Goal: Check status: Check status

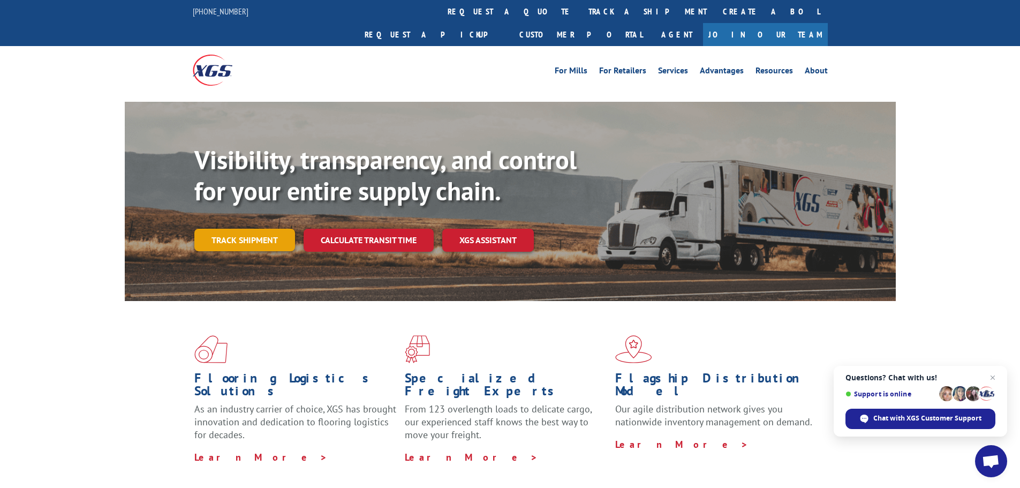
click at [246, 229] on link "Track shipment" at bounding box center [244, 240] width 101 height 22
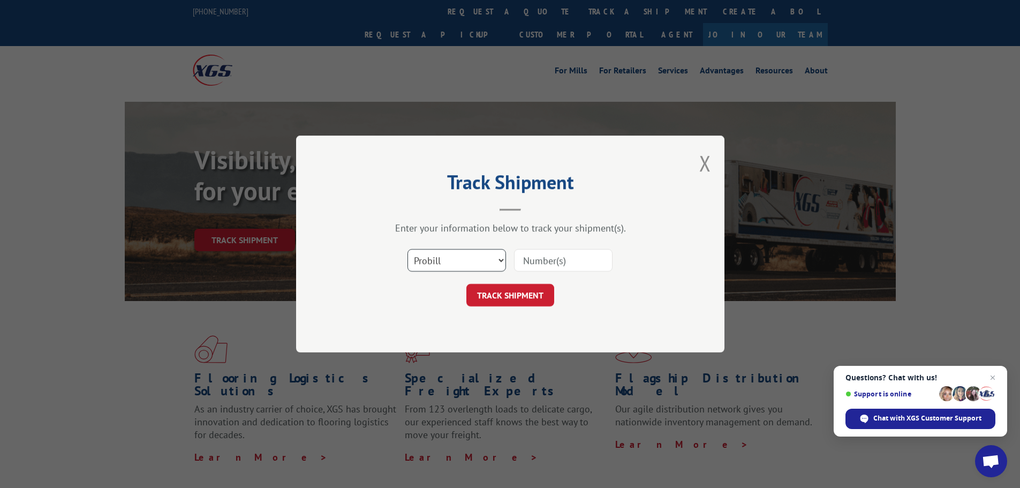
click at [452, 259] on select "Select category... Probill BOL PO" at bounding box center [456, 260] width 99 height 22
click at [407, 249] on select "Select category... Probill BOL PO" at bounding box center [456, 260] width 99 height 22
click at [538, 254] on input at bounding box center [563, 260] width 99 height 22
type input "2821813"
click at [513, 292] on button "TRACK SHIPMENT" at bounding box center [510, 295] width 88 height 22
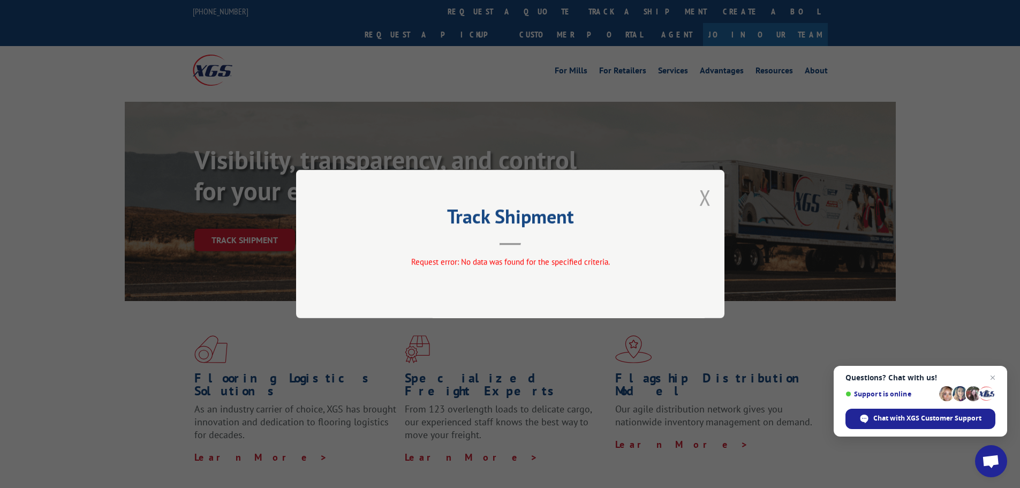
click at [703, 199] on button "Close modal" at bounding box center [705, 197] width 12 height 28
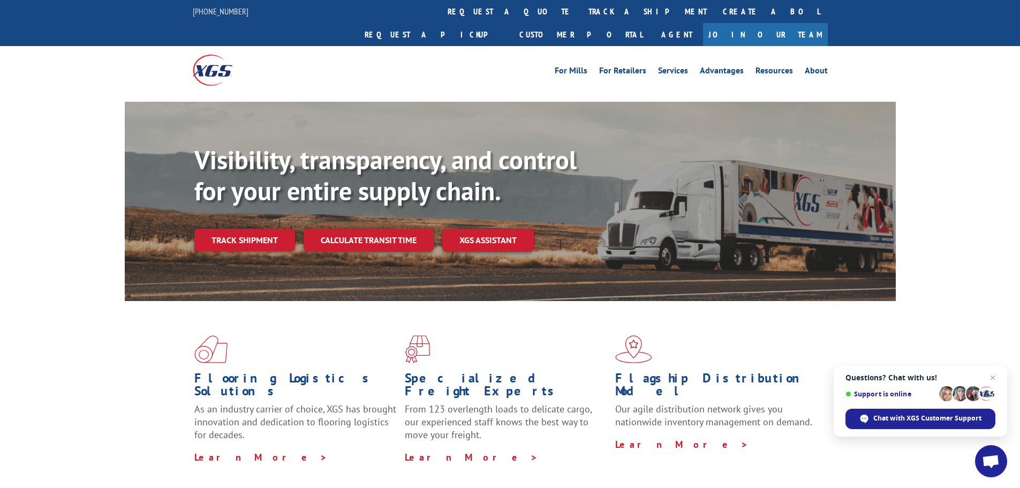
click at [250, 229] on link "Track shipment" at bounding box center [244, 240] width 101 height 22
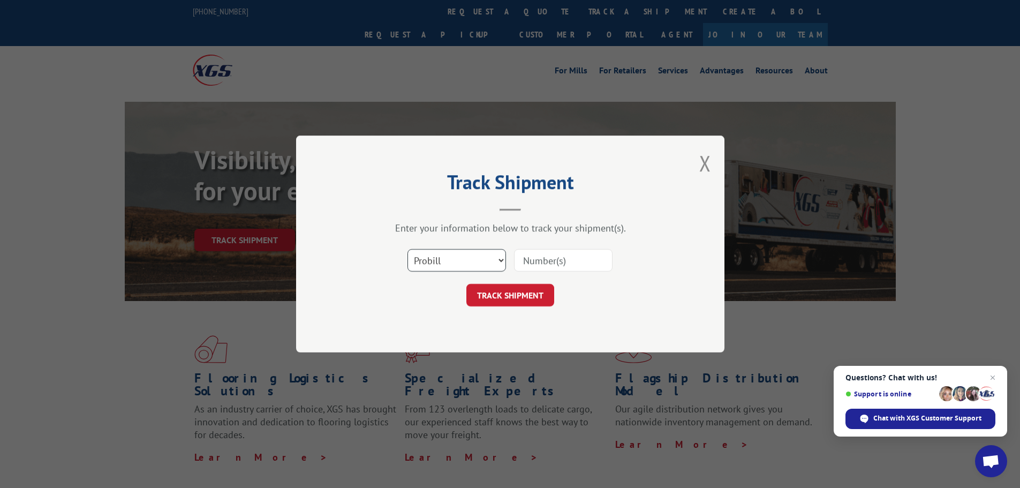
click at [468, 260] on select "Select category... Probill BOL PO" at bounding box center [456, 260] width 99 height 22
select select "bol"
click at [407, 249] on select "Select category... Probill BOL PO" at bounding box center [456, 260] width 99 height 22
click at [531, 256] on input at bounding box center [563, 260] width 99 height 22
type input "2821813"
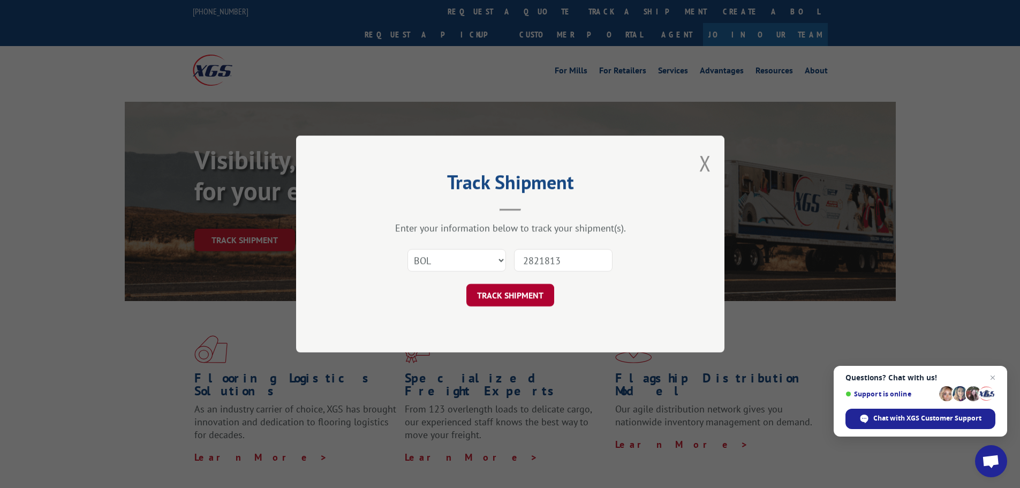
click at [512, 299] on button "TRACK SHIPMENT" at bounding box center [510, 295] width 88 height 22
